Goal: Check status: Check status

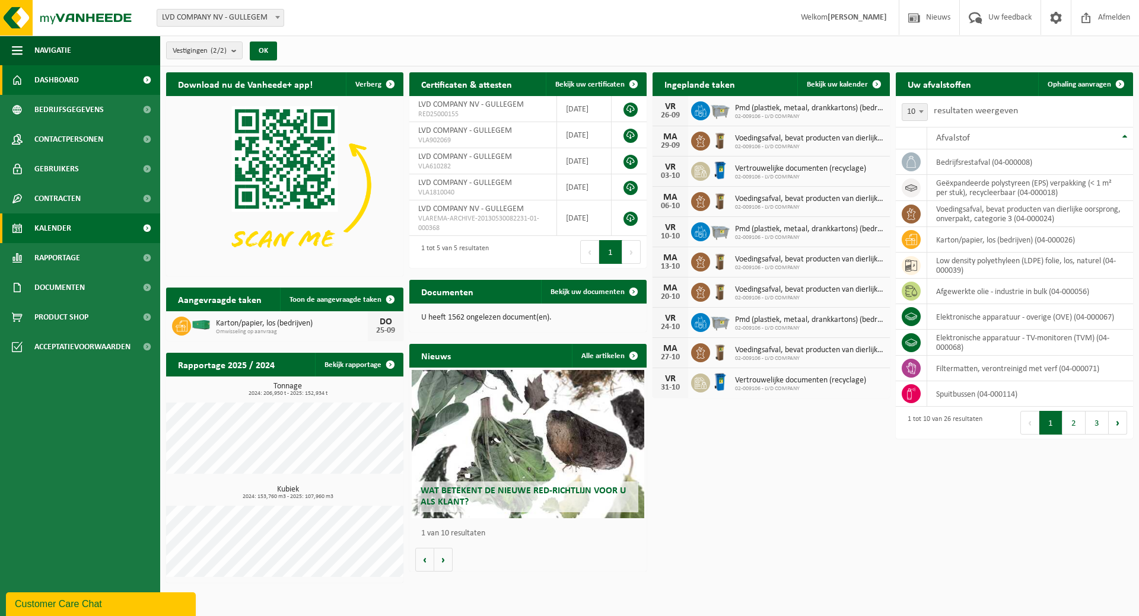
click at [70, 223] on span "Kalender" at bounding box center [52, 229] width 37 height 30
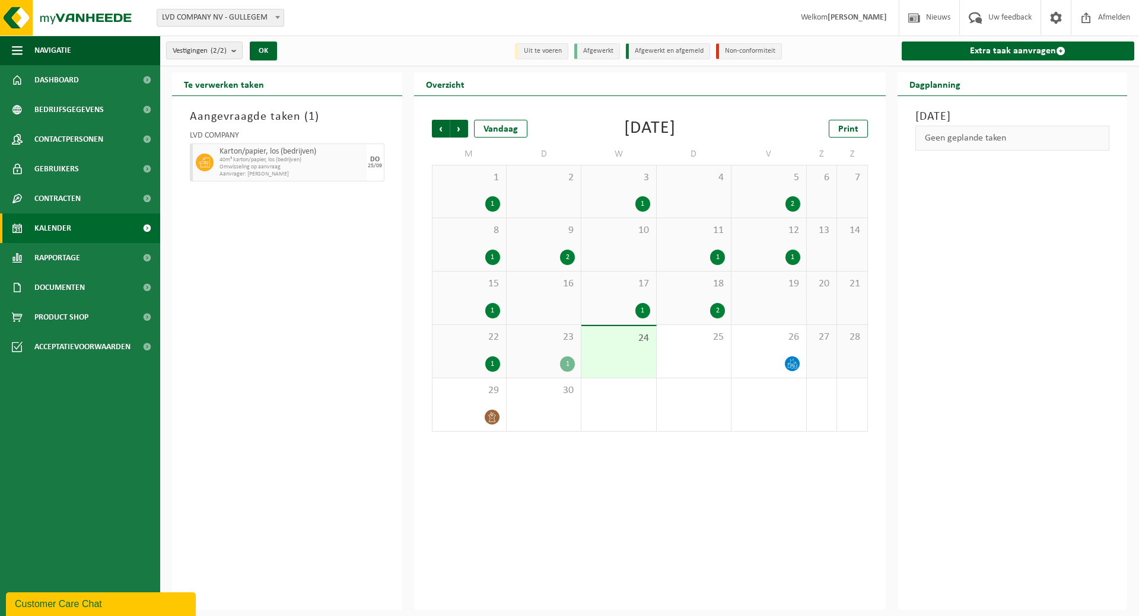
click at [547, 343] on div "23 1" at bounding box center [543, 351] width 74 height 53
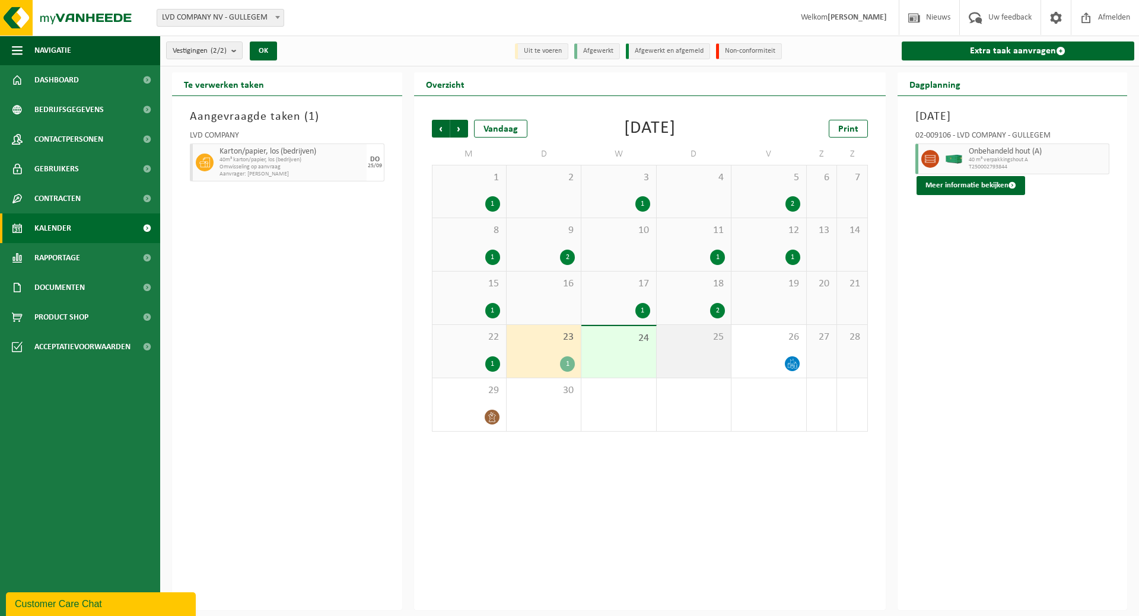
click at [692, 345] on div "25" at bounding box center [694, 351] width 74 height 53
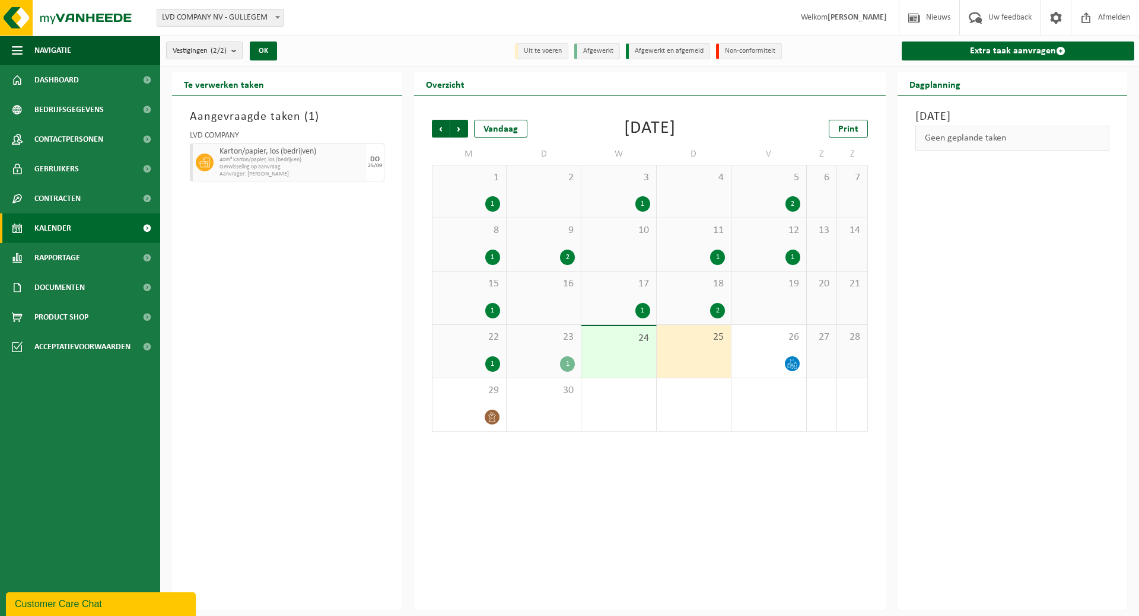
click at [532, 348] on div "23 1" at bounding box center [543, 351] width 74 height 53
